Goal: Task Accomplishment & Management: Manage account settings

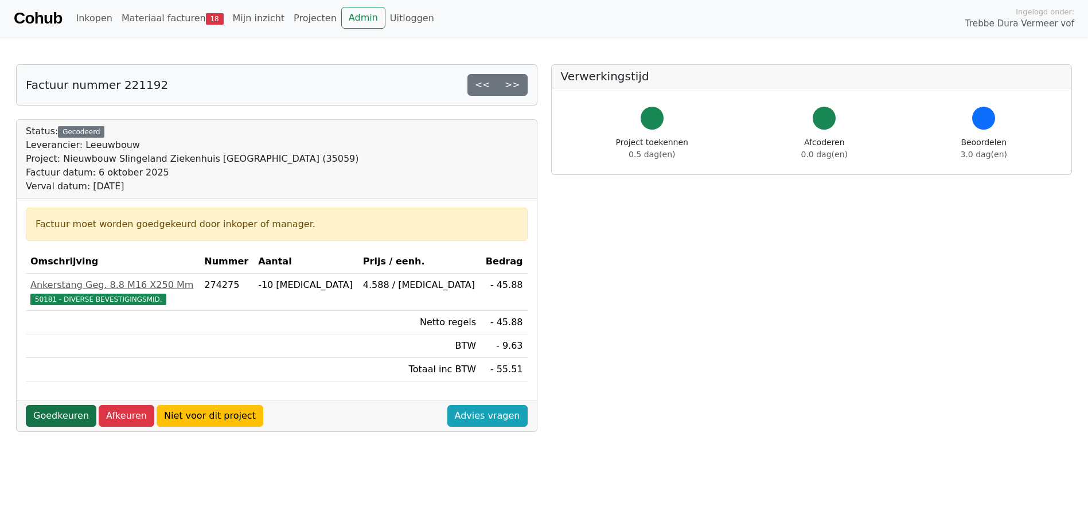
click at [66, 416] on link "Goedkeuren" at bounding box center [61, 416] width 71 height 22
click at [53, 413] on link "Goedkeuren" at bounding box center [61, 416] width 71 height 22
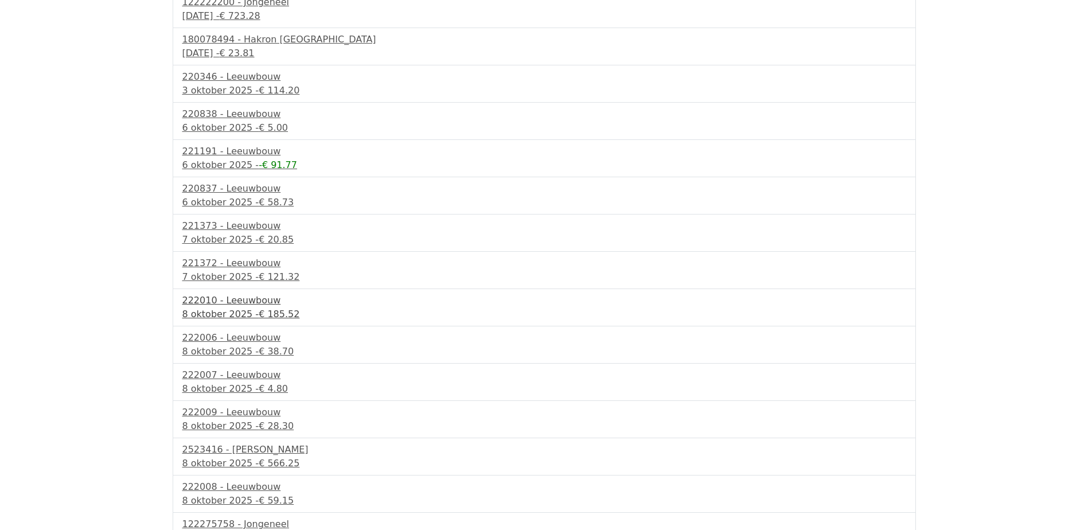
scroll to position [229, 0]
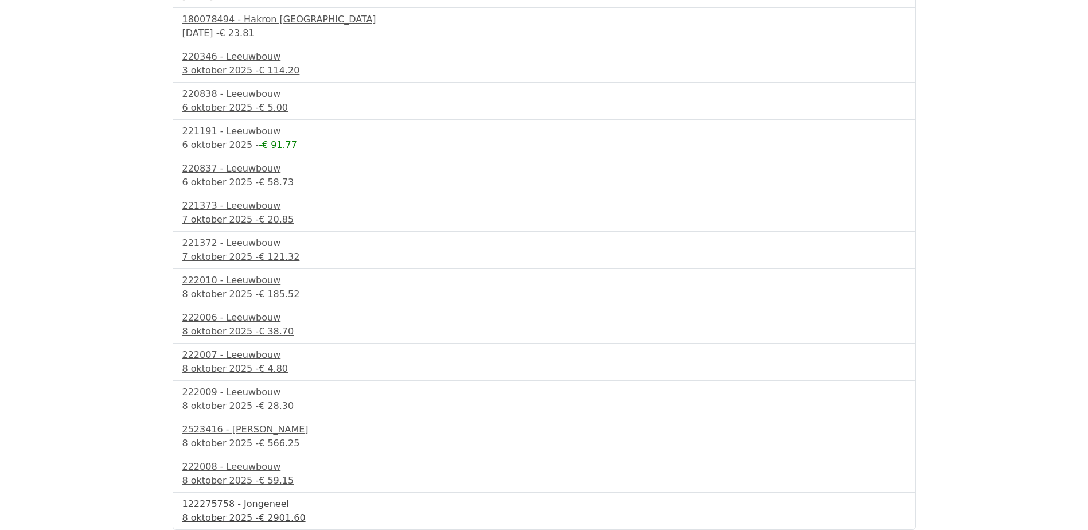
click at [226, 508] on div "122275758 - Jongeneel" at bounding box center [544, 504] width 724 height 14
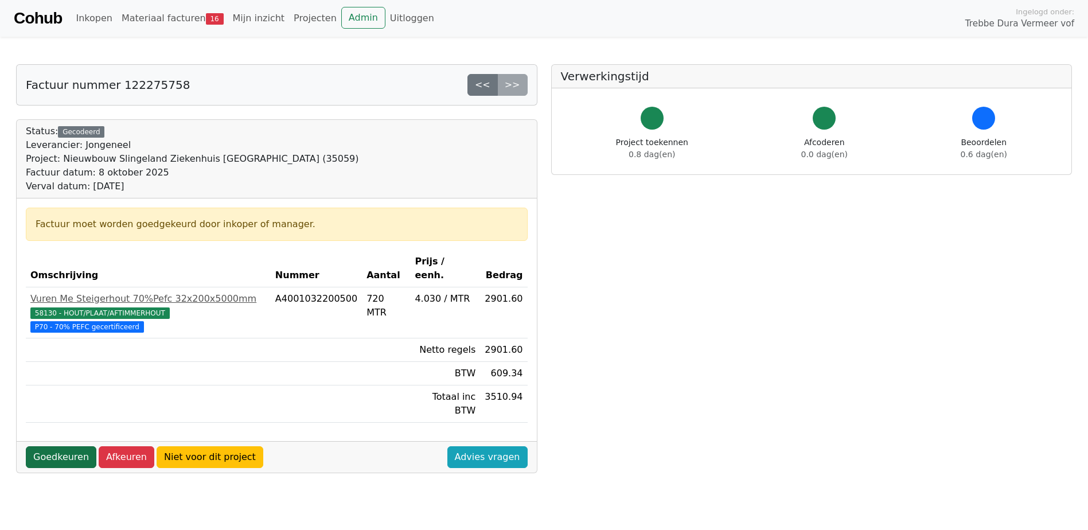
click at [58, 446] on link "Goedkeuren" at bounding box center [61, 457] width 71 height 22
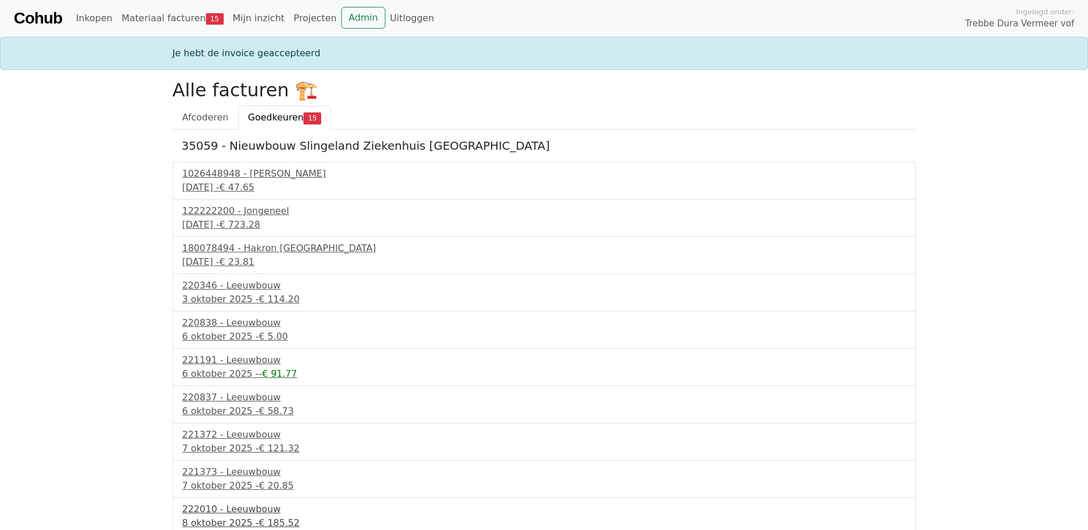
click at [235, 522] on div "8 oktober 2025 - € 185.52" at bounding box center [544, 523] width 724 height 14
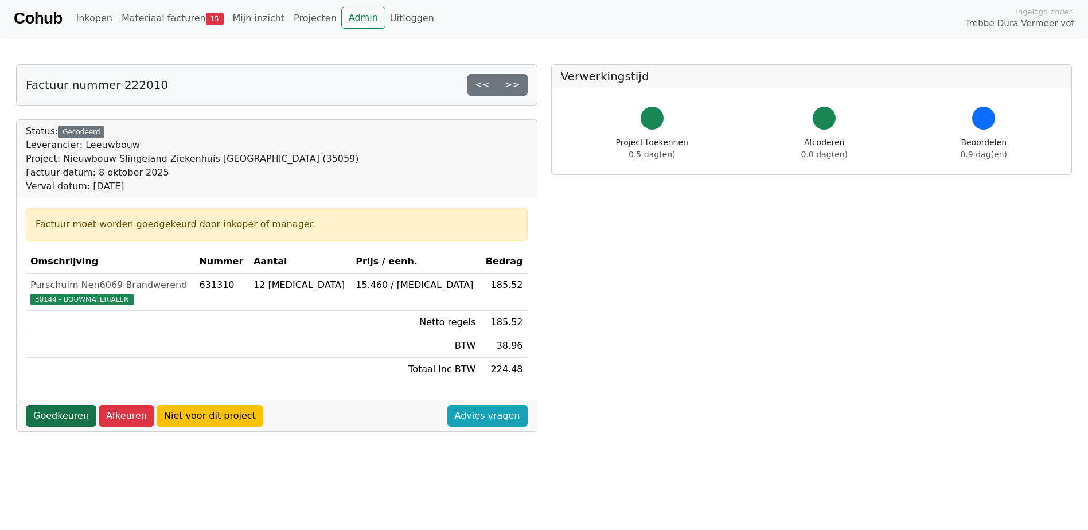
click at [59, 416] on link "Goedkeuren" at bounding box center [61, 416] width 71 height 22
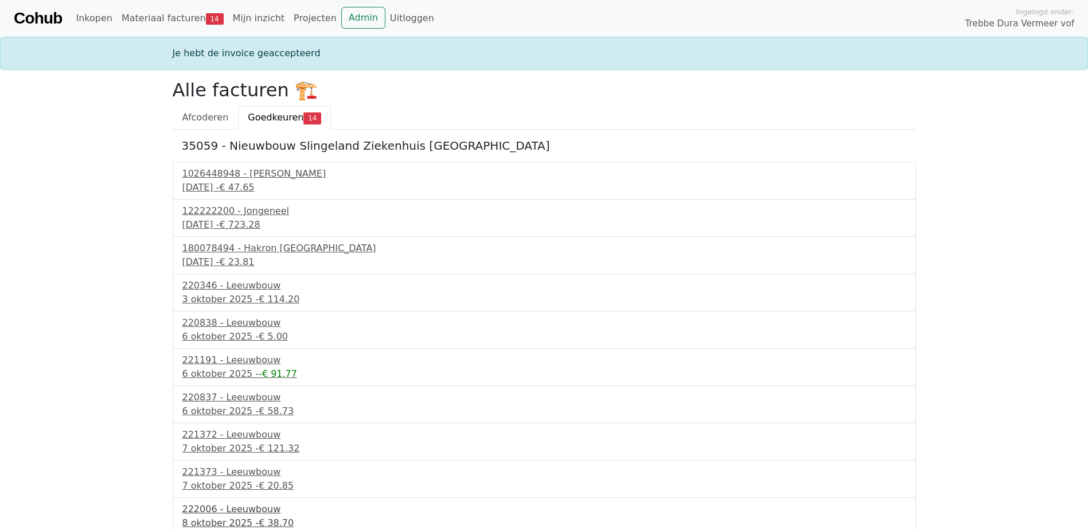
click at [233, 520] on div "[DATE] - € 38.70" at bounding box center [544, 523] width 724 height 14
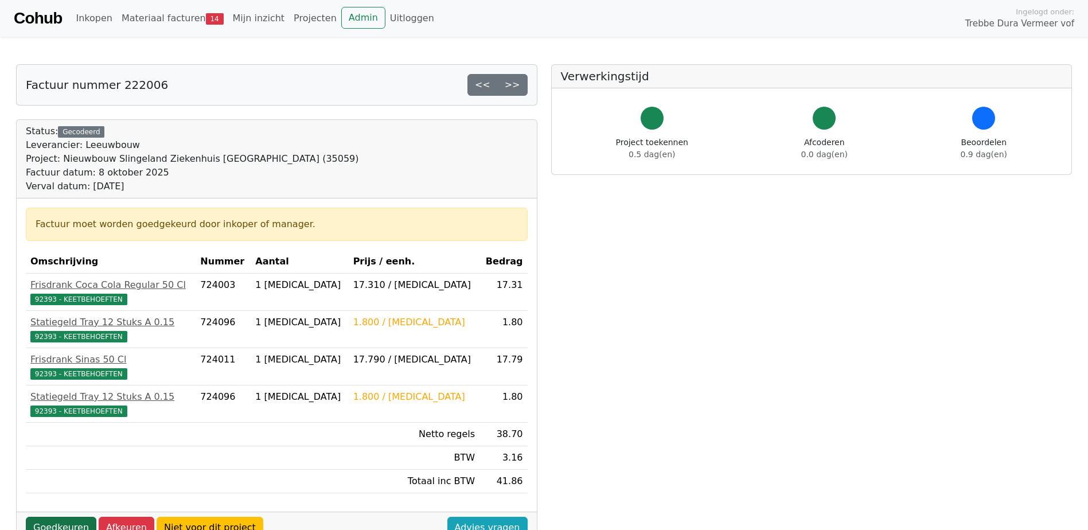
click at [68, 518] on link "Goedkeuren" at bounding box center [61, 528] width 71 height 22
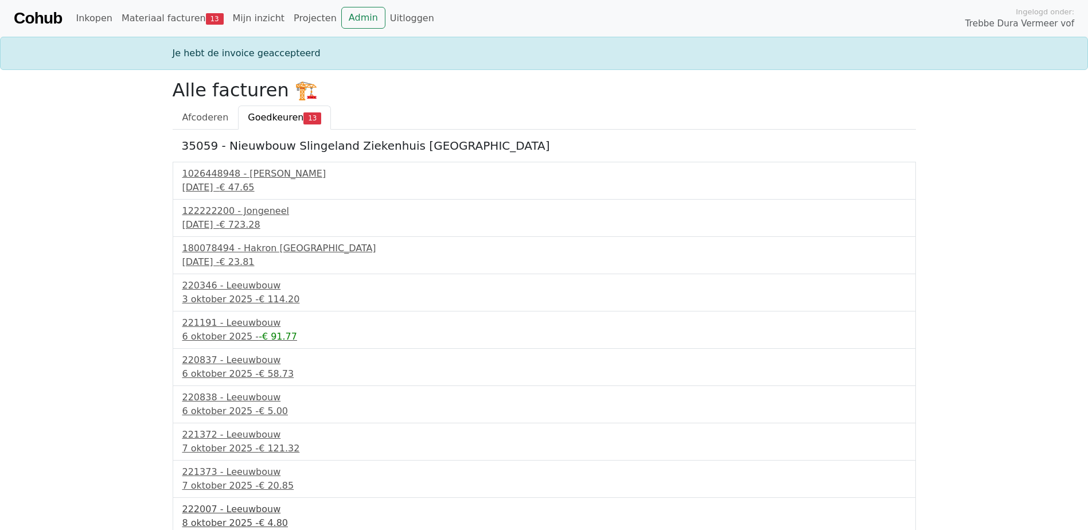
click at [233, 510] on div "222007 - Leeuwbouw" at bounding box center [544, 509] width 724 height 14
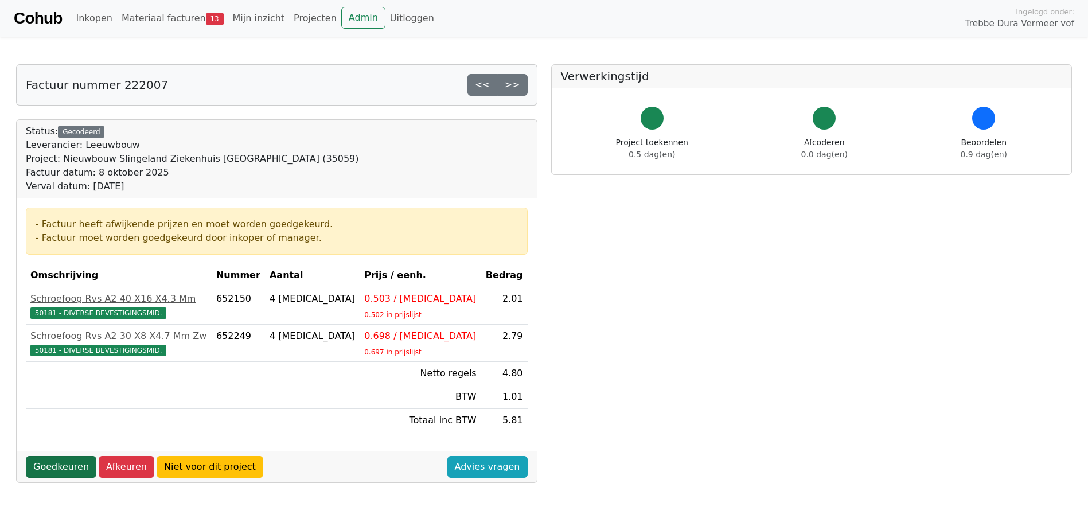
click at [63, 466] on link "Goedkeuren" at bounding box center [61, 467] width 71 height 22
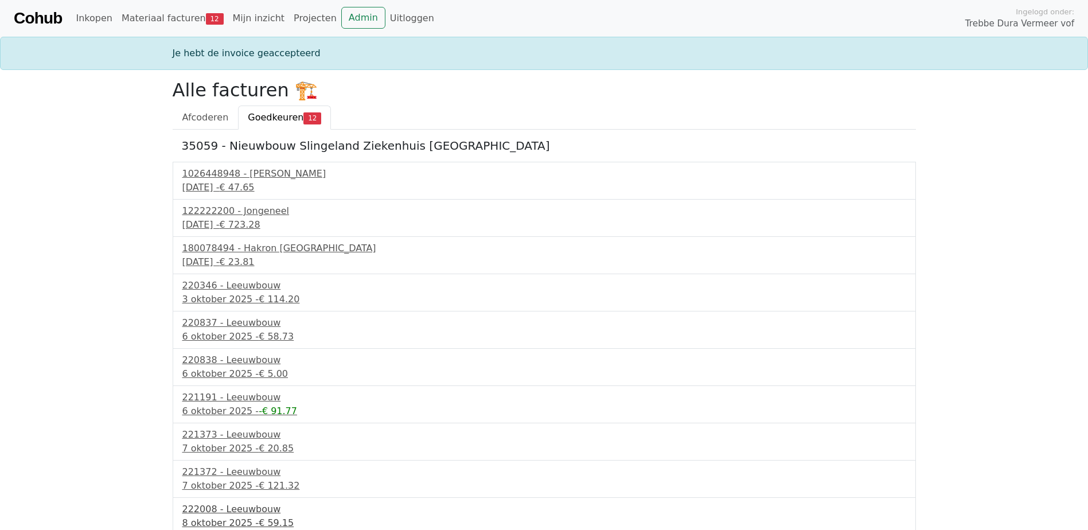
click at [228, 518] on div "8 oktober 2025 - € 59.15" at bounding box center [544, 523] width 724 height 14
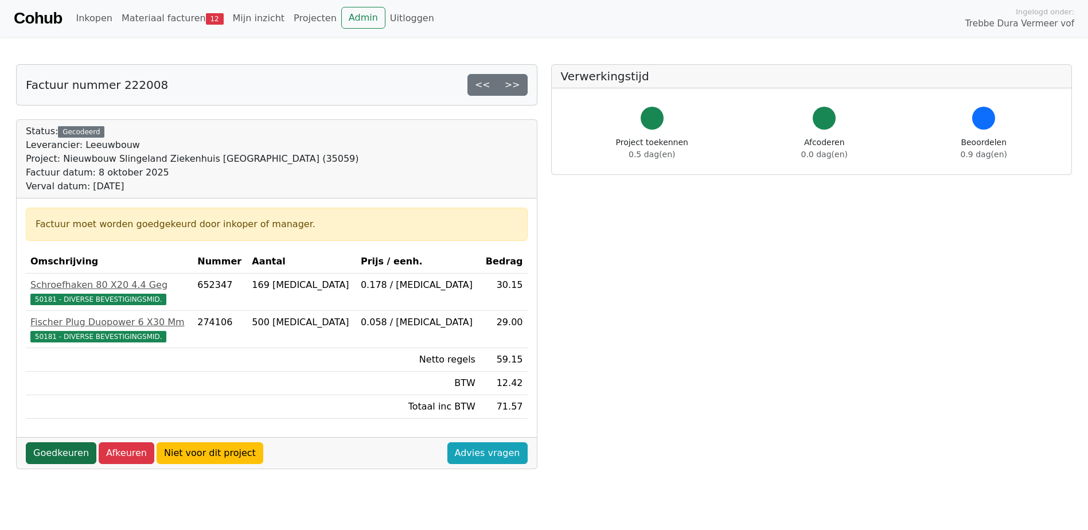
click at [58, 449] on link "Goedkeuren" at bounding box center [61, 453] width 71 height 22
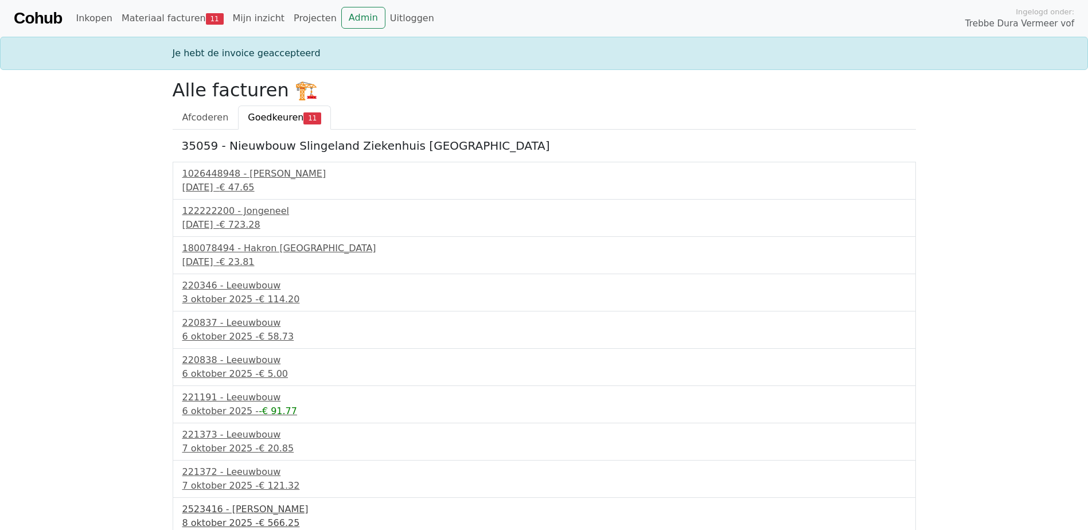
click at [225, 525] on div "8 oktober 2025 - € 566.25" at bounding box center [544, 523] width 724 height 14
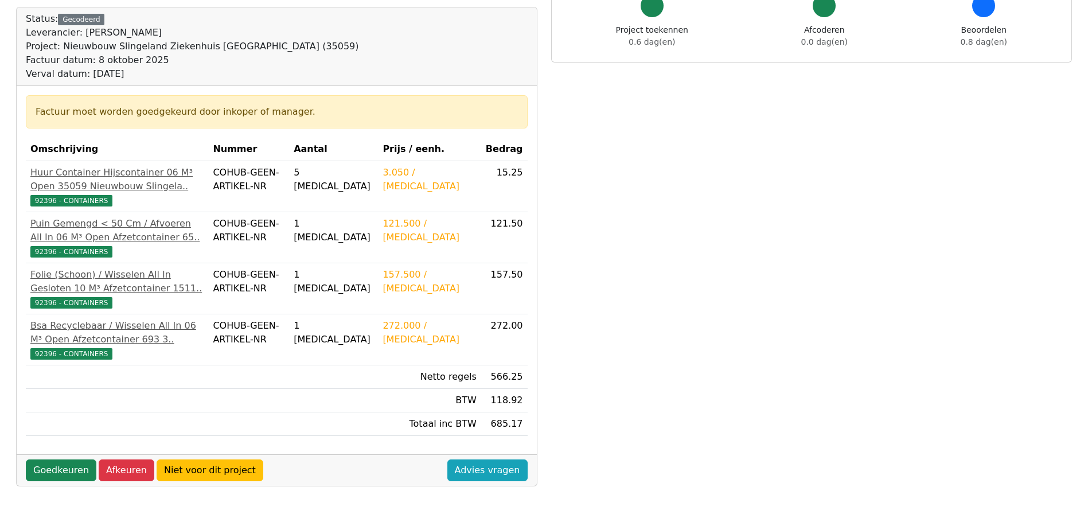
scroll to position [115, 0]
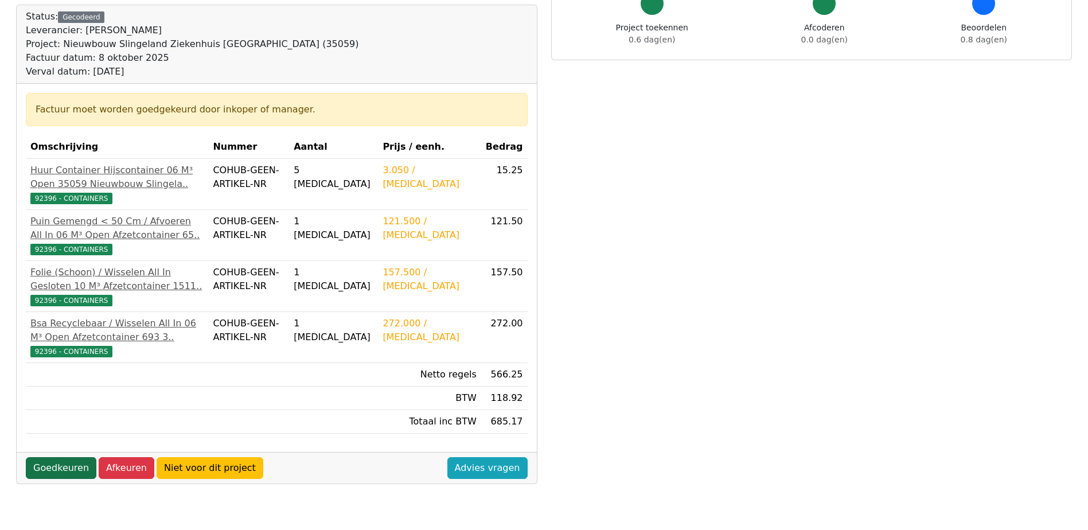
click at [66, 479] on link "Goedkeuren" at bounding box center [61, 468] width 71 height 22
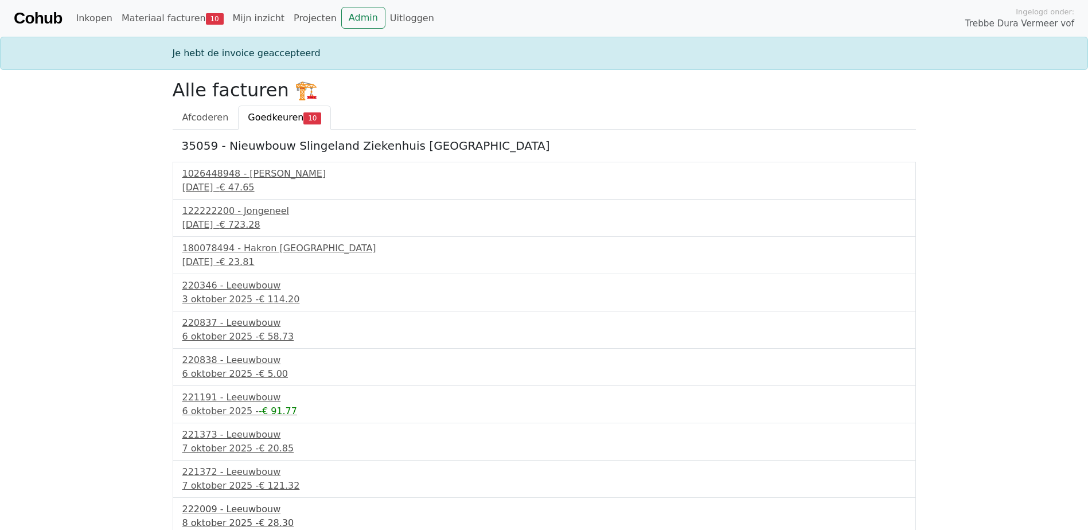
click at [229, 514] on div "222009 - Leeuwbouw" at bounding box center [544, 509] width 724 height 14
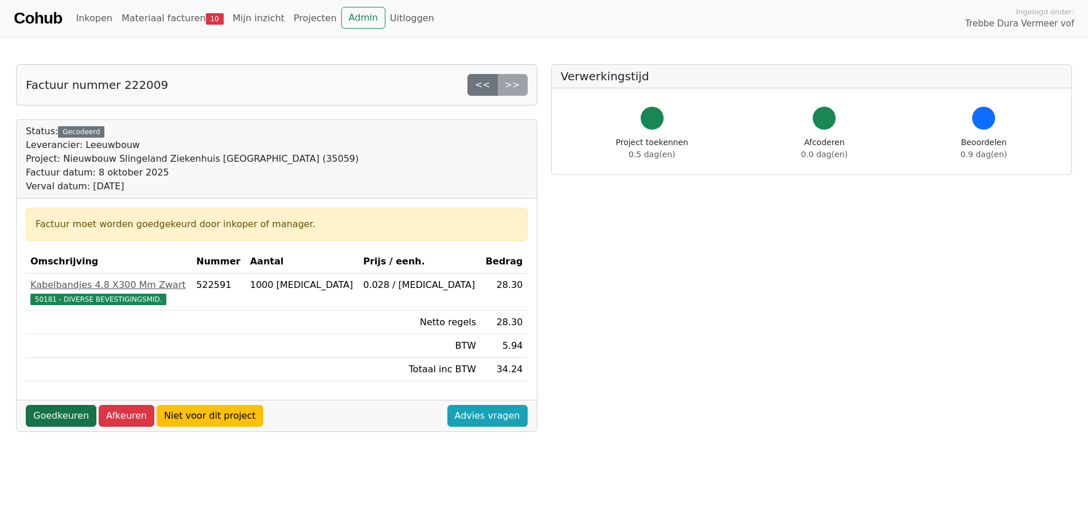
click at [73, 412] on link "Goedkeuren" at bounding box center [61, 416] width 71 height 22
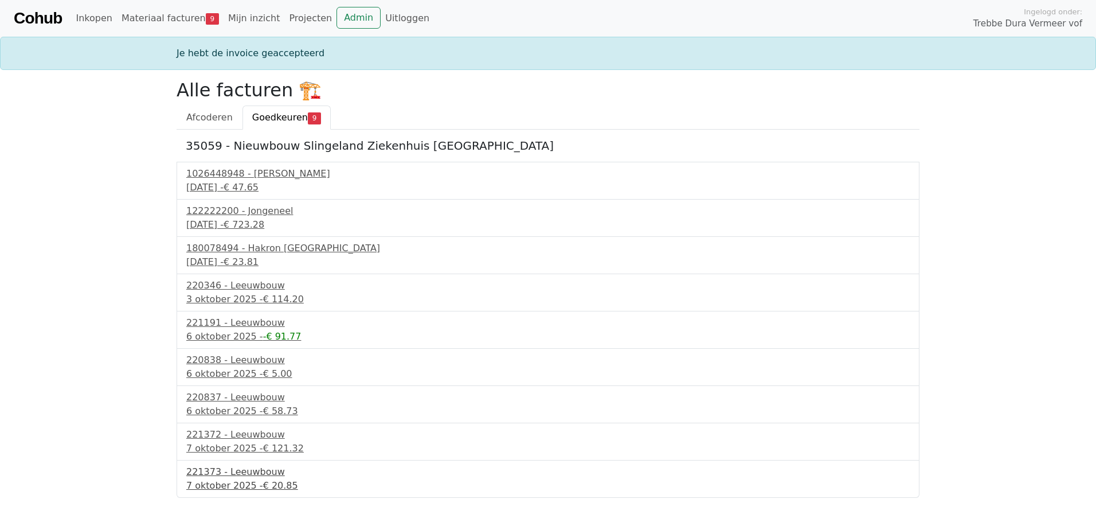
click at [249, 472] on div "221373 - Leeuwbouw" at bounding box center [548, 472] width 724 height 14
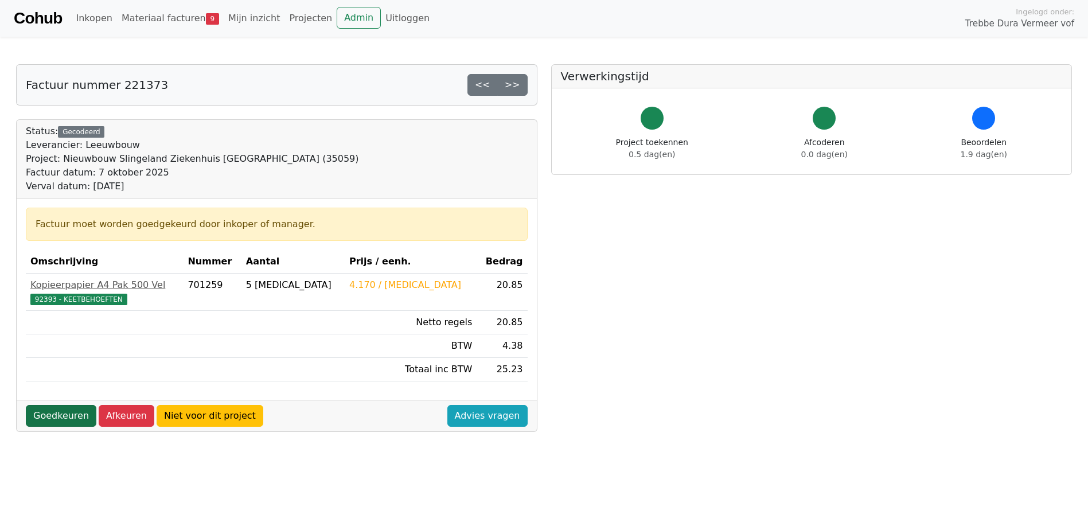
click at [75, 416] on link "Goedkeuren" at bounding box center [61, 416] width 71 height 22
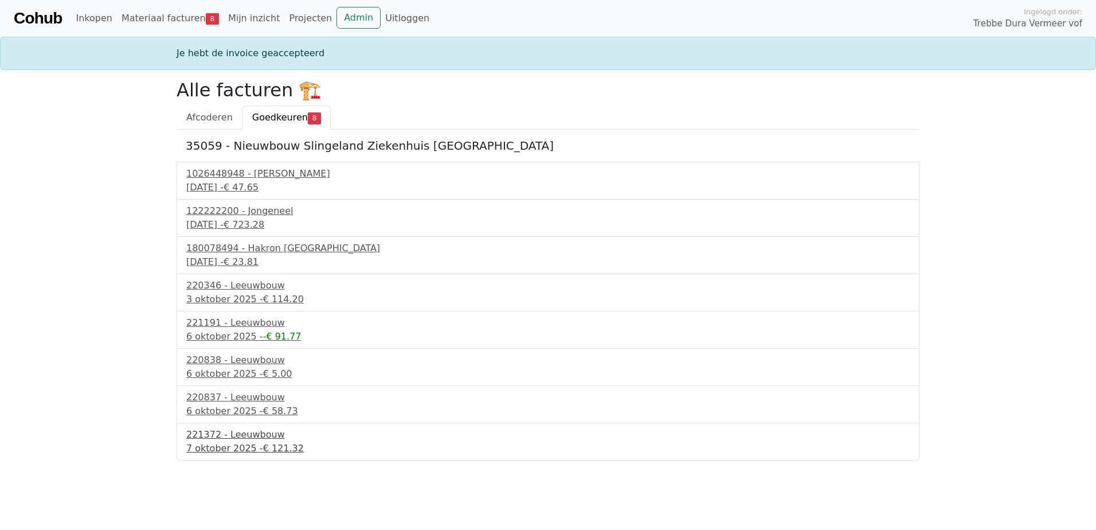
click at [226, 439] on div "221372 - Leeuwbouw" at bounding box center [548, 435] width 724 height 14
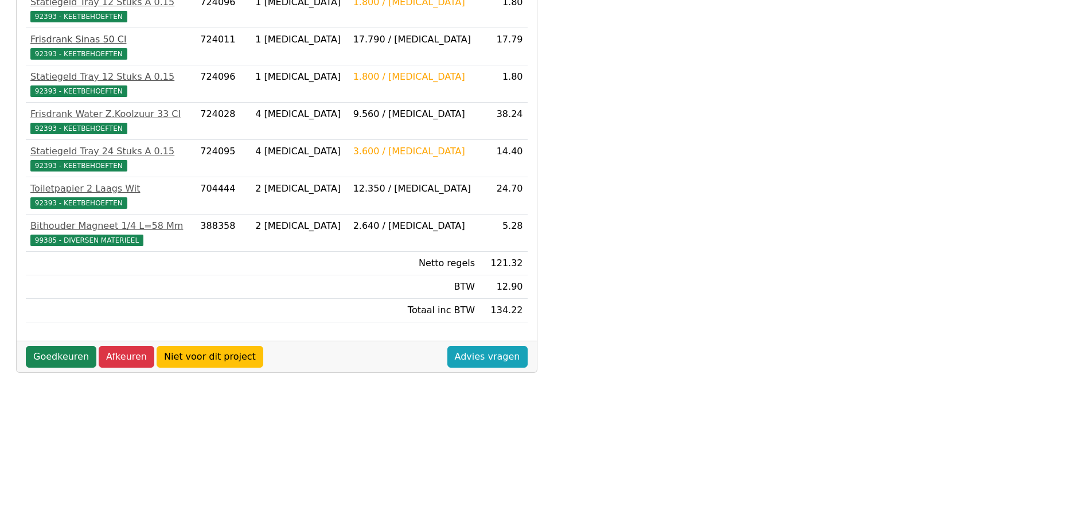
scroll to position [320, 0]
click at [41, 356] on link "Goedkeuren" at bounding box center [61, 356] width 71 height 22
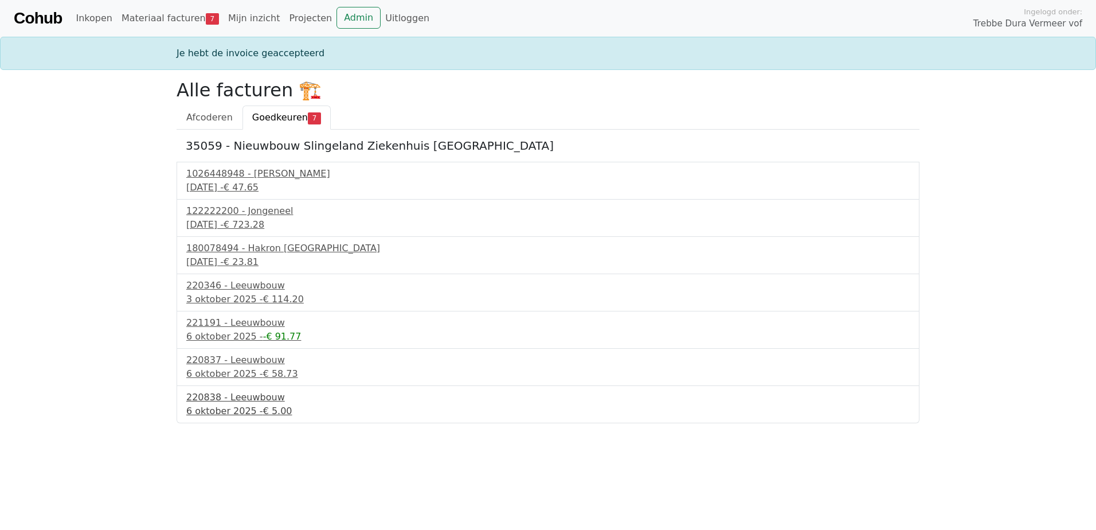
click at [232, 404] on div "220838 - Leeuwbouw" at bounding box center [548, 397] width 724 height 14
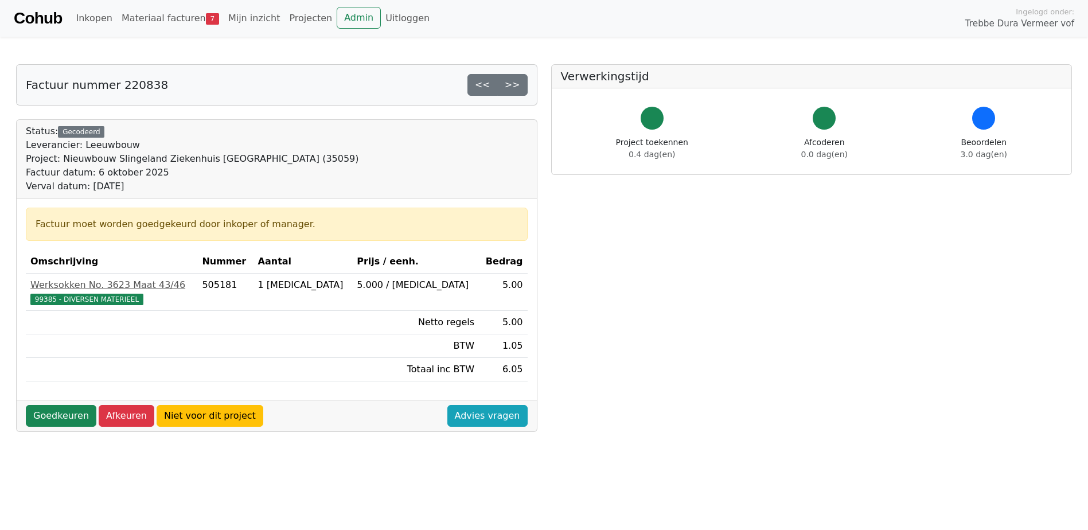
click at [55, 404] on div "Goedkeuren Afkeuren Niet voor dit project Advies vragen" at bounding box center [277, 416] width 520 height 32
click at [53, 419] on link "Goedkeuren" at bounding box center [61, 416] width 71 height 22
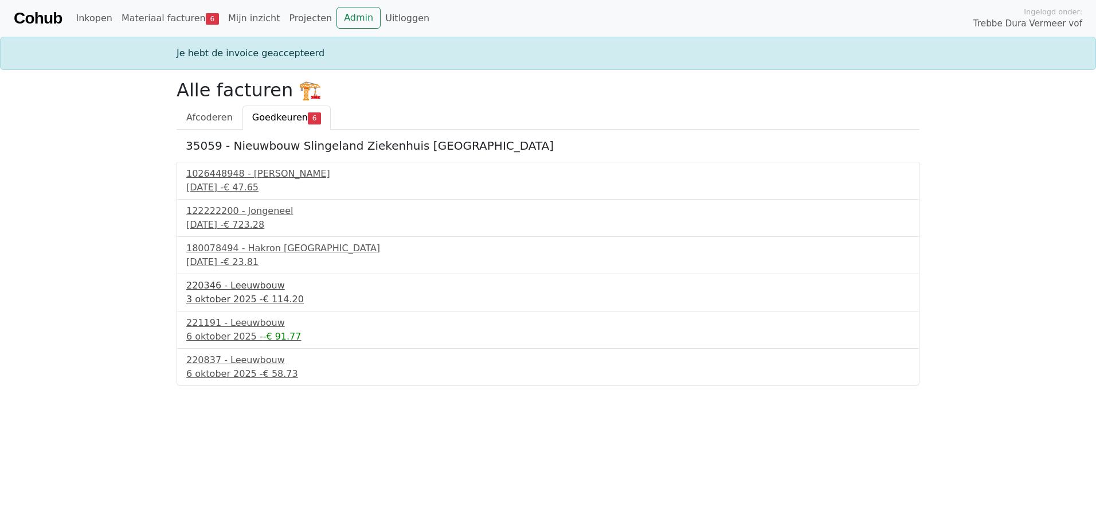
click at [269, 296] on span "€ 114.20" at bounding box center [283, 299] width 41 height 11
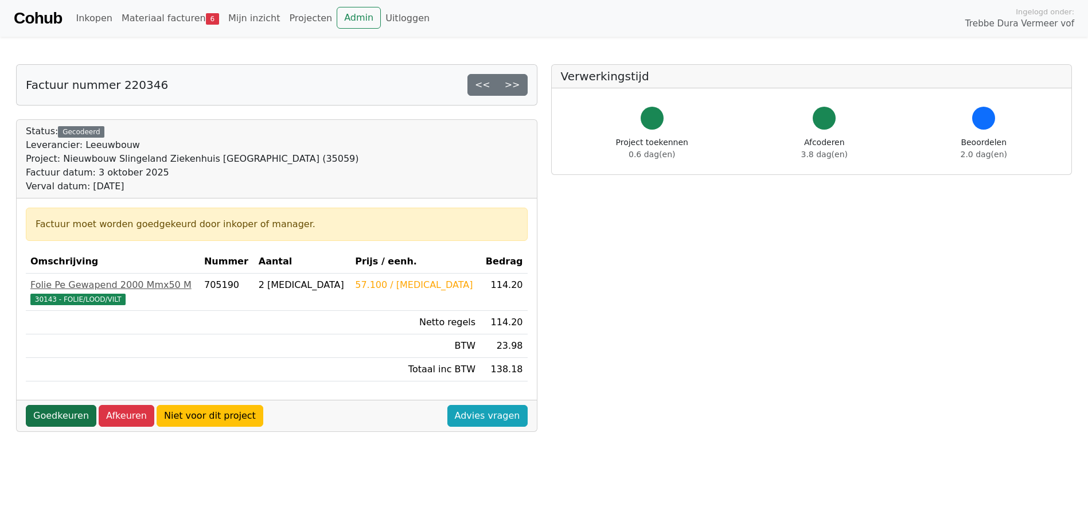
click at [72, 412] on link "Goedkeuren" at bounding box center [61, 416] width 71 height 22
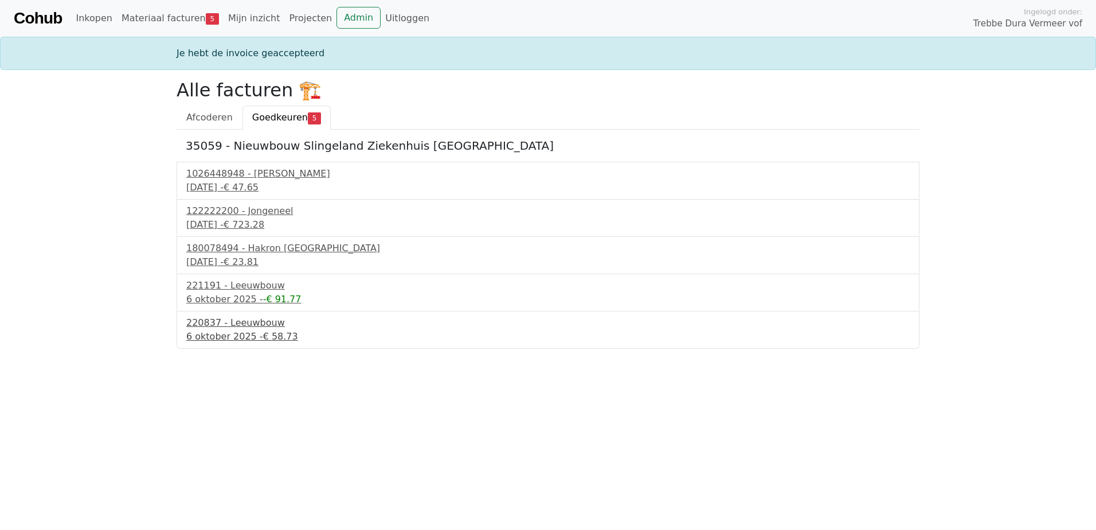
click at [221, 335] on div "[DATE] - € 58.73" at bounding box center [548, 337] width 724 height 14
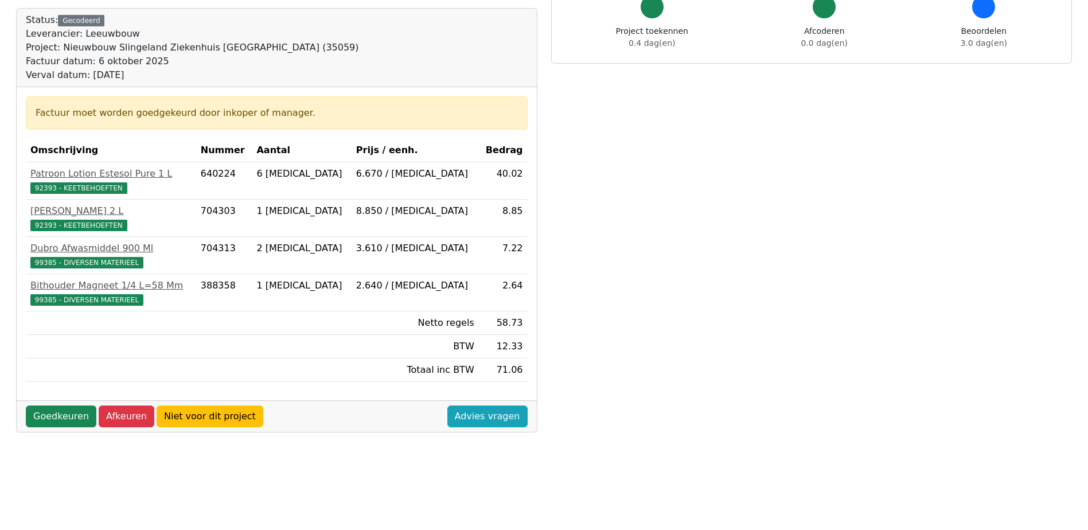
scroll to position [115, 0]
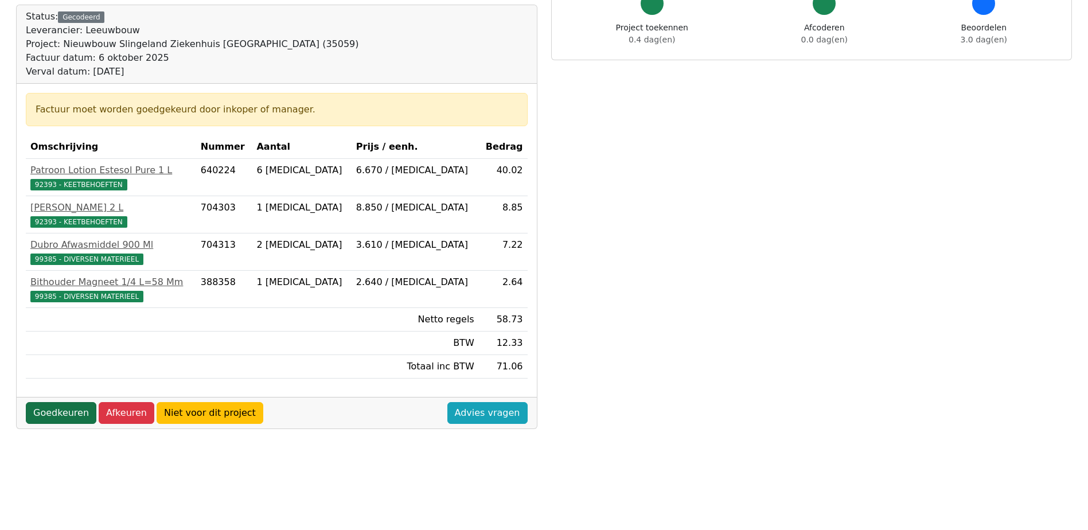
click at [73, 409] on link "Goedkeuren" at bounding box center [61, 413] width 71 height 22
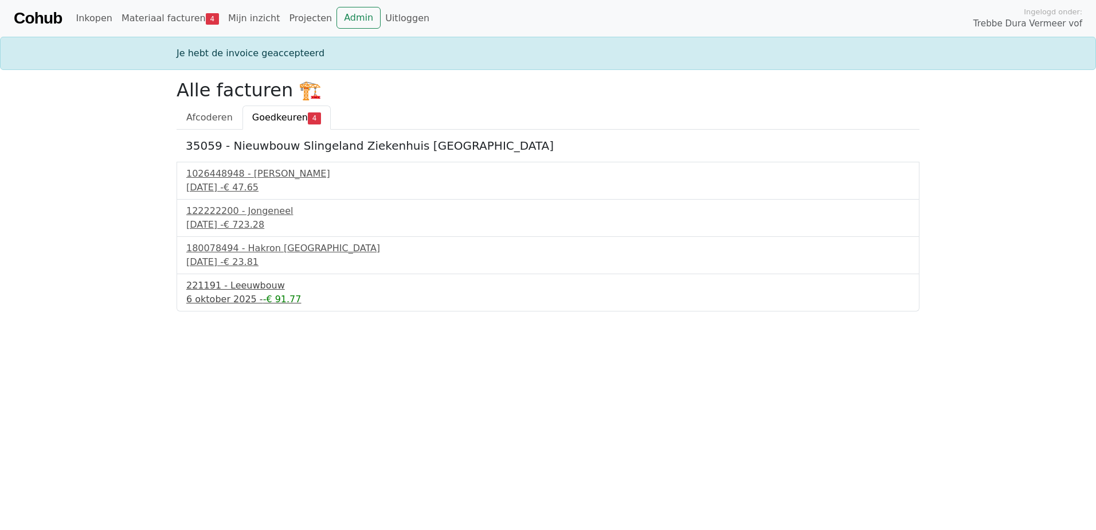
click at [233, 283] on div "221191 - Leeuwbouw" at bounding box center [548, 286] width 724 height 14
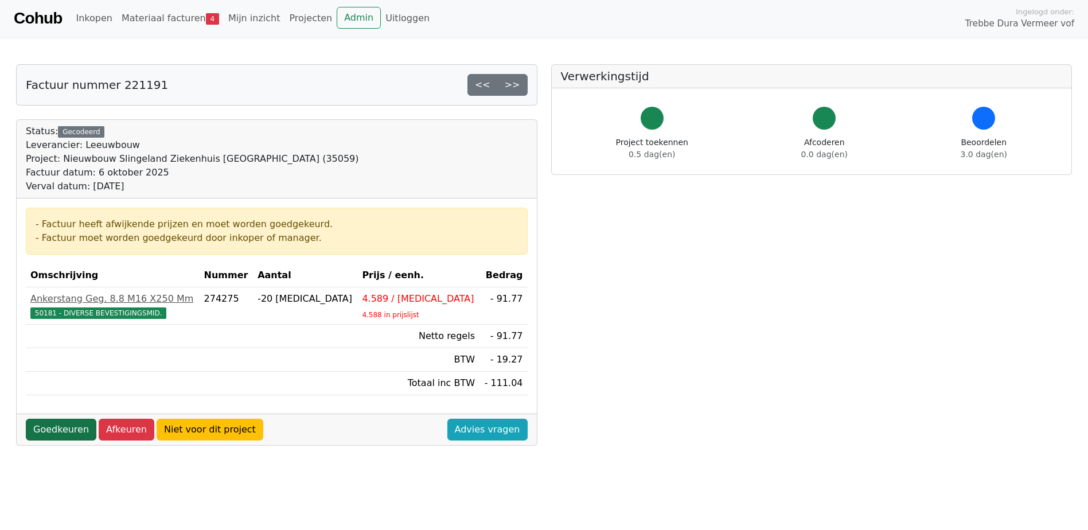
click at [55, 424] on link "Goedkeuren" at bounding box center [61, 430] width 71 height 22
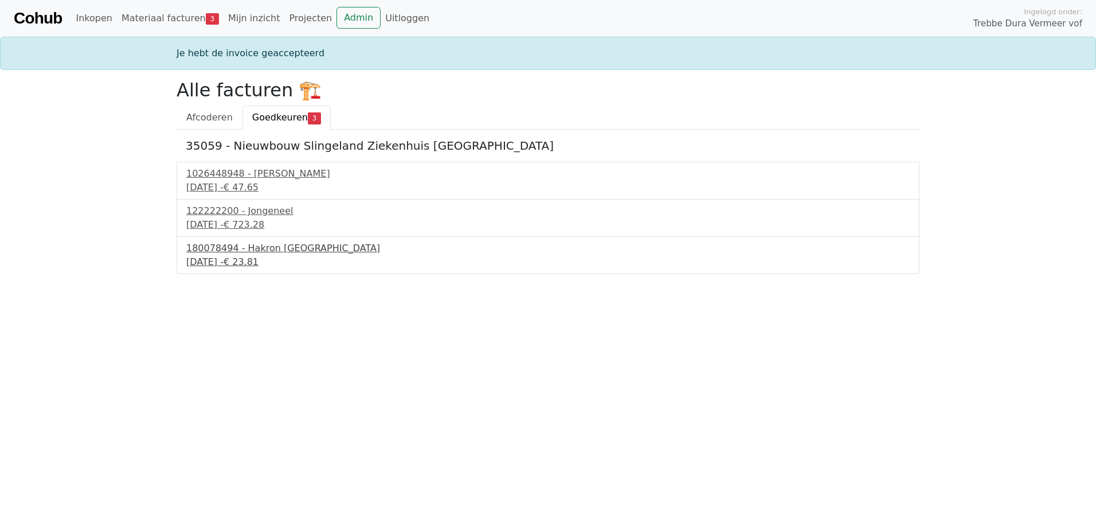
click at [254, 256] on div "[DATE] - € 23.81" at bounding box center [548, 262] width 724 height 14
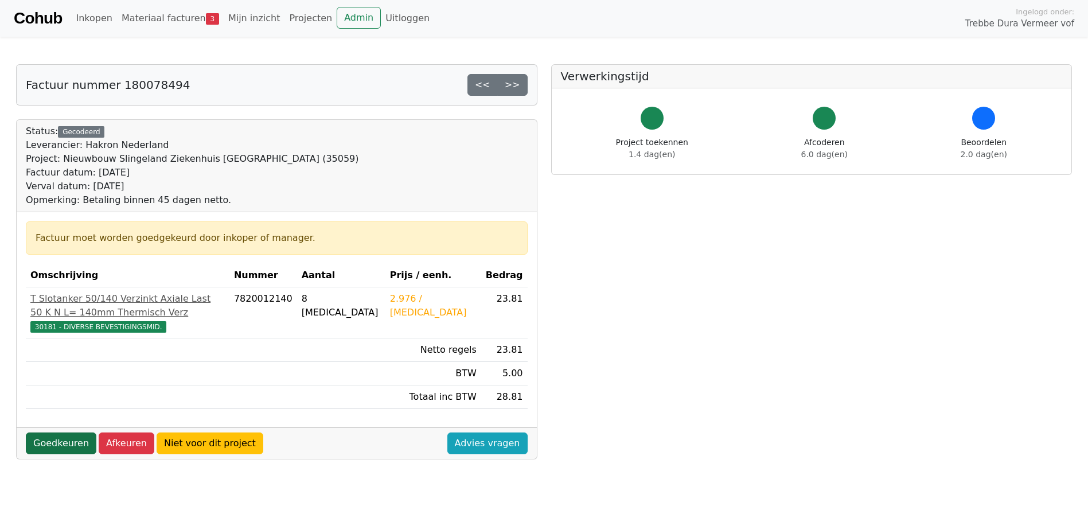
click at [84, 454] on link "Goedkeuren" at bounding box center [61, 443] width 71 height 22
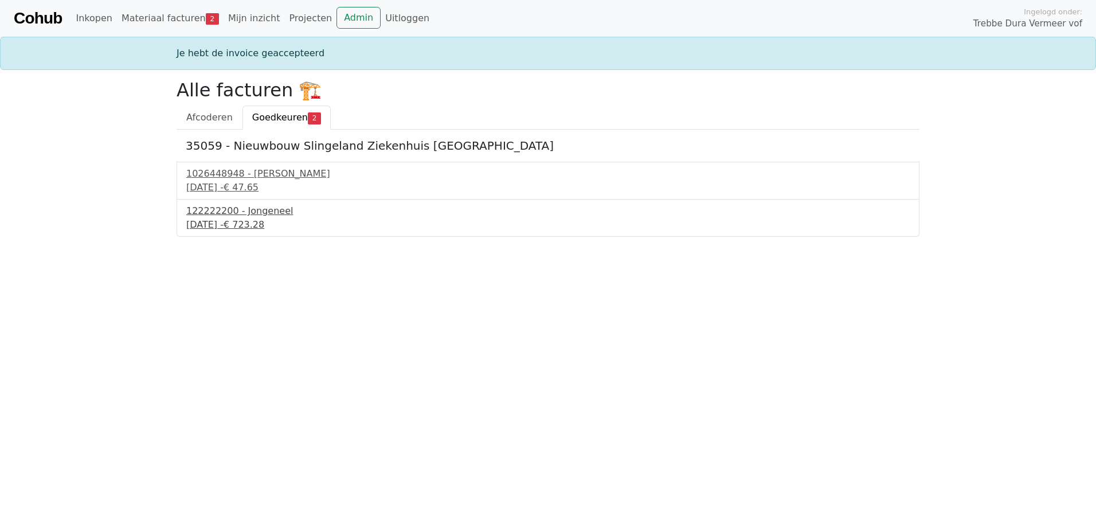
click at [262, 221] on div "[DATE] - € 723.28" at bounding box center [548, 225] width 724 height 14
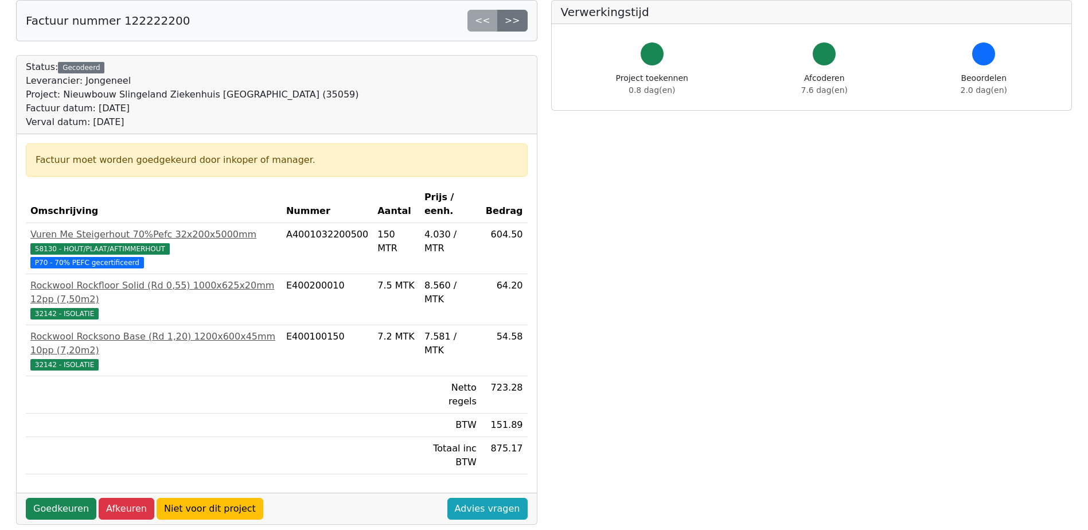
scroll to position [229, 0]
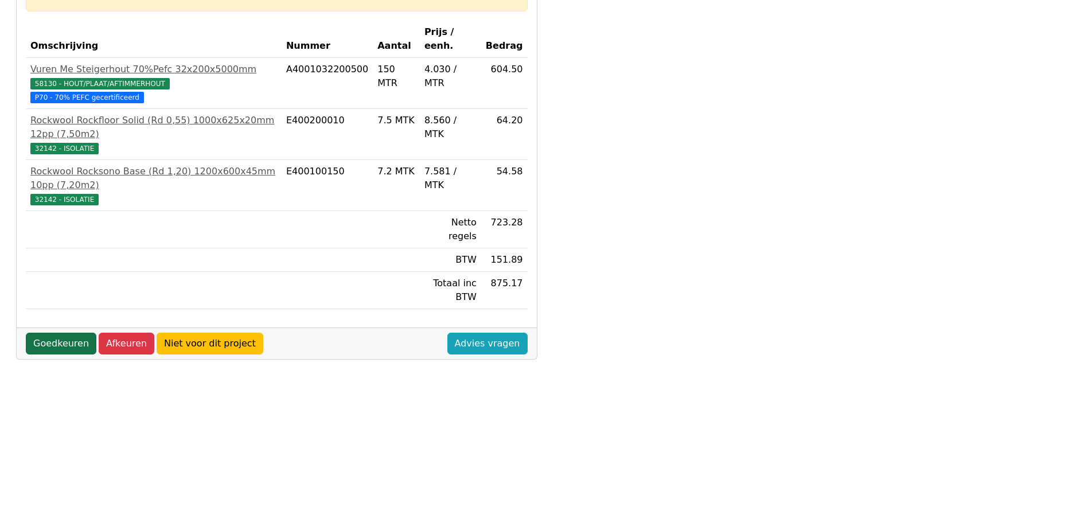
click at [53, 333] on link "Goedkeuren" at bounding box center [61, 344] width 71 height 22
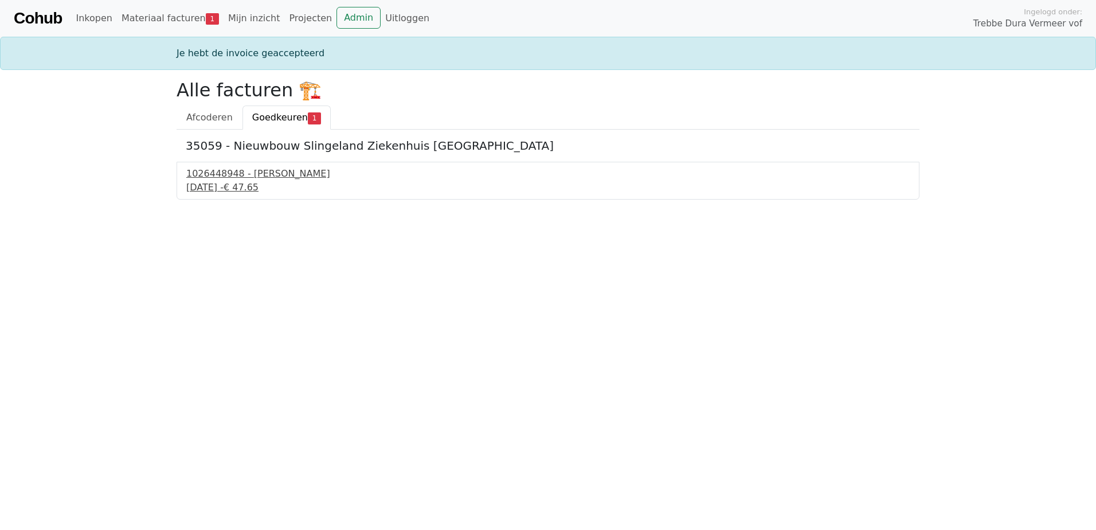
click at [241, 187] on div "[DATE] - € 47.65" at bounding box center [548, 188] width 724 height 14
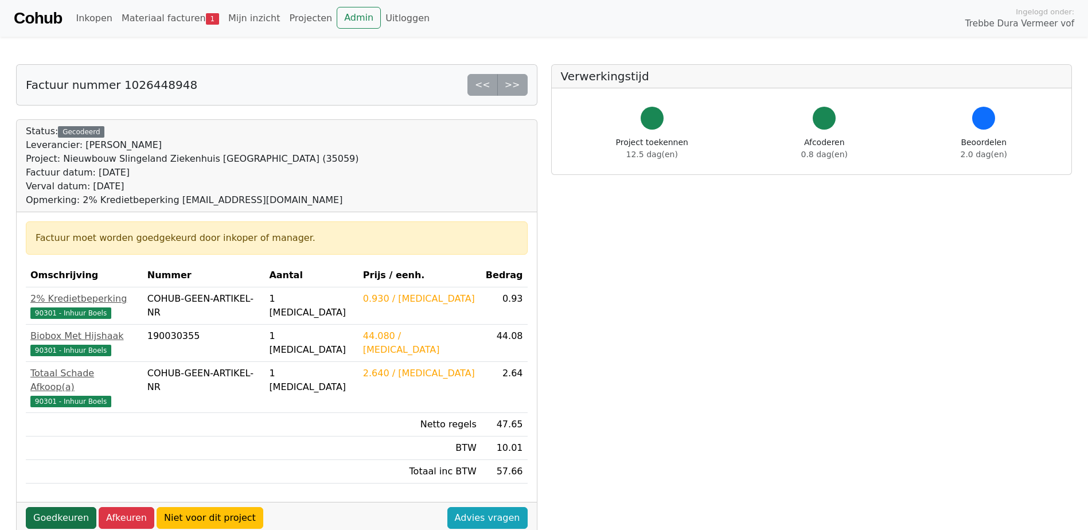
click at [68, 507] on link "Goedkeuren" at bounding box center [61, 518] width 71 height 22
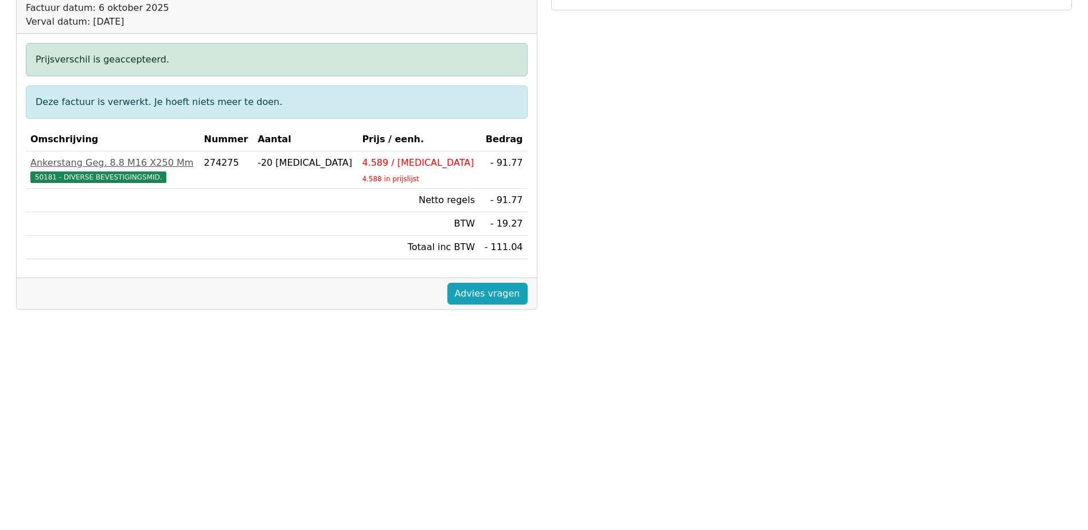
scroll to position [172, 0]
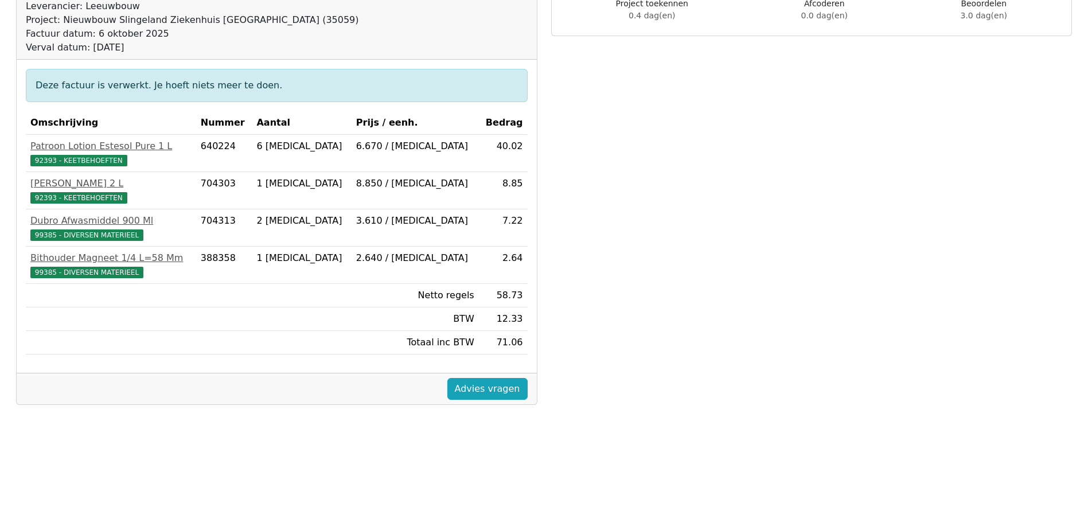
scroll to position [229, 0]
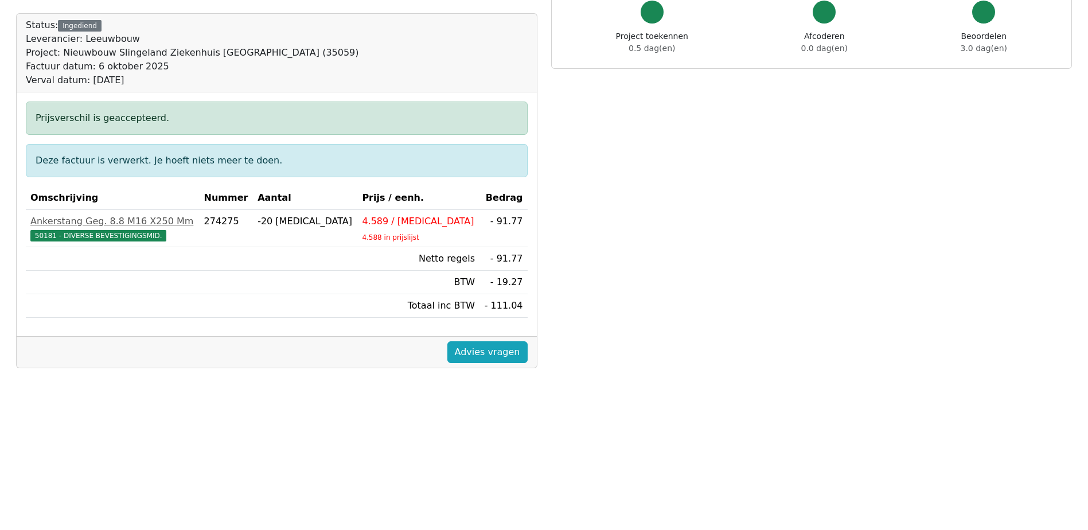
scroll to position [115, 0]
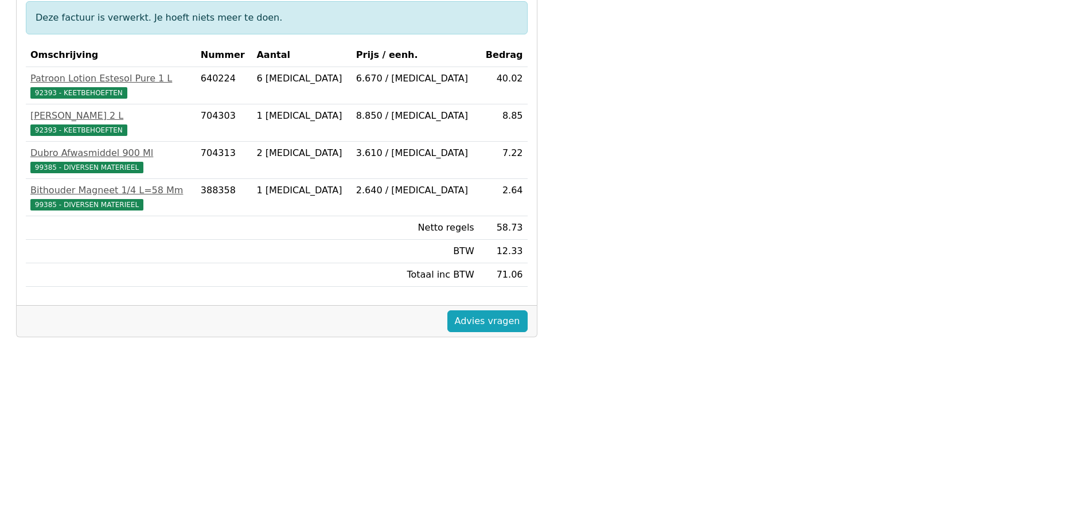
scroll to position [206, 0]
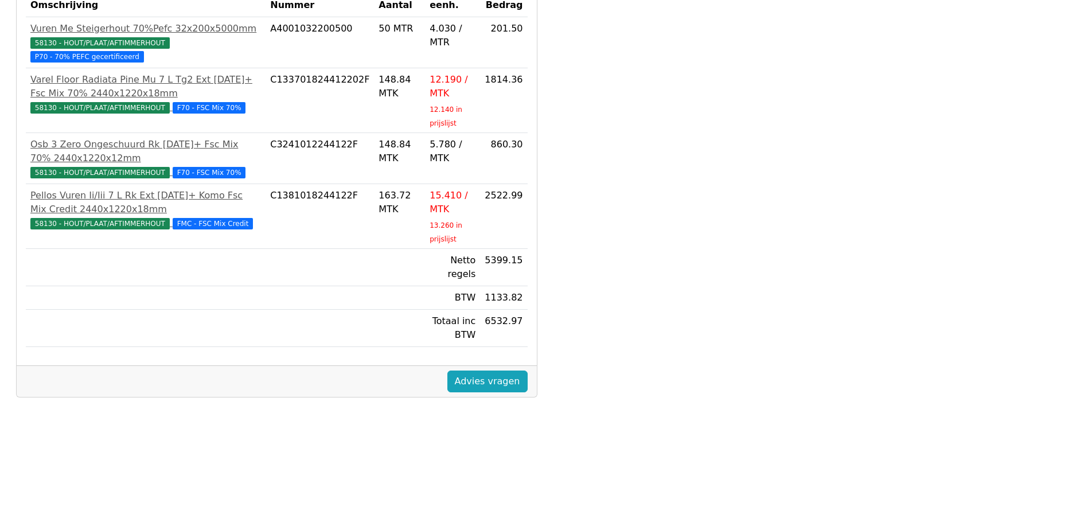
scroll to position [320, 0]
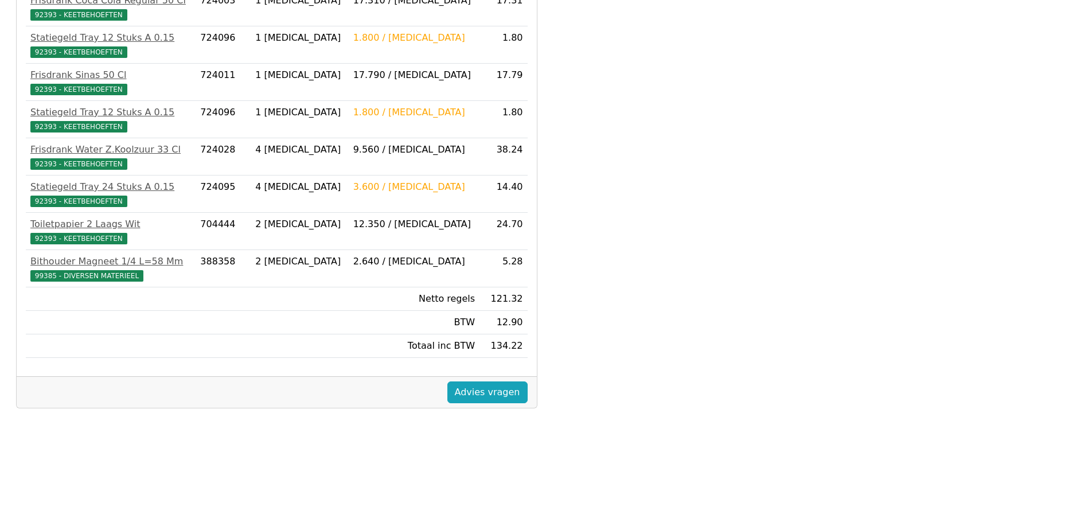
scroll to position [287, 0]
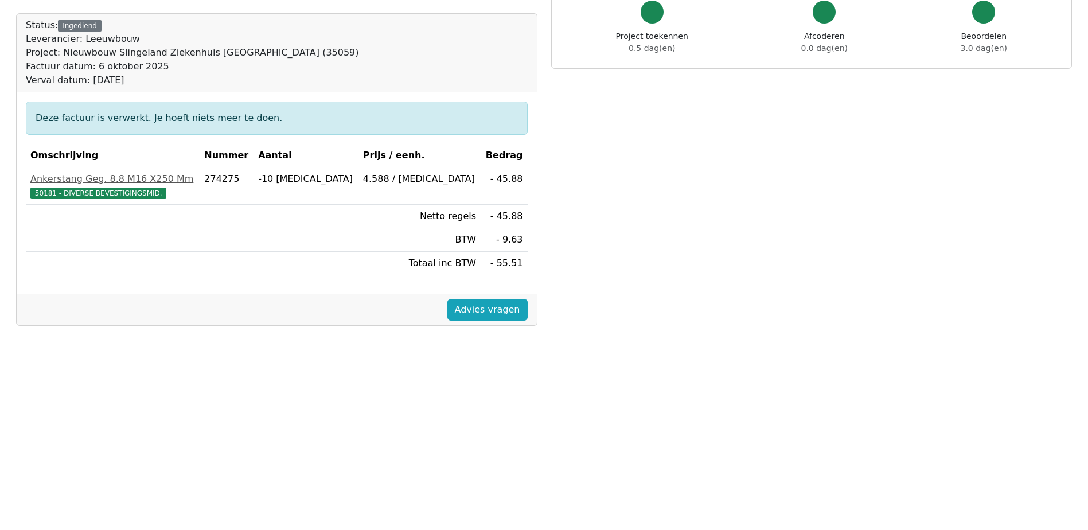
scroll to position [115, 0]
